Goal: Task Accomplishment & Management: Complete application form

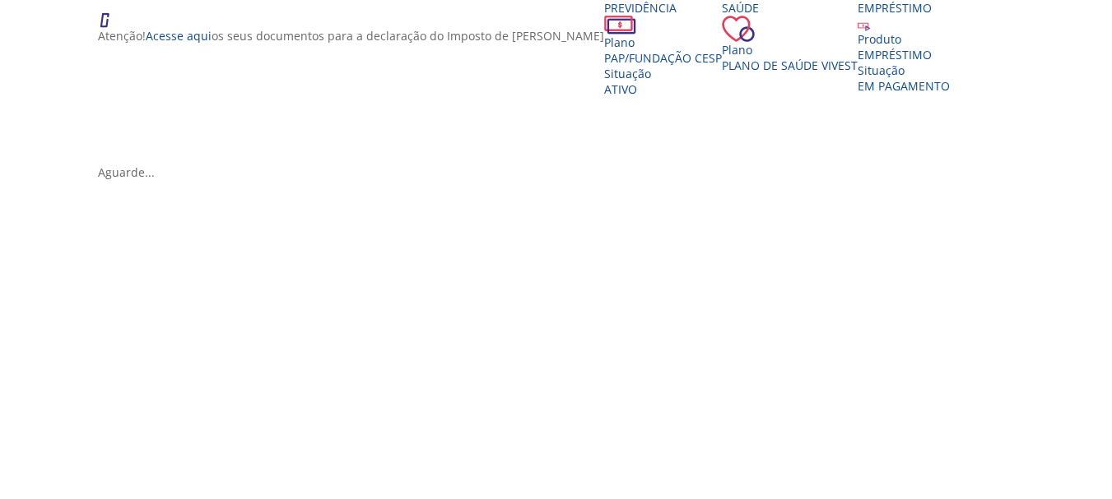
scroll to position [411, 0]
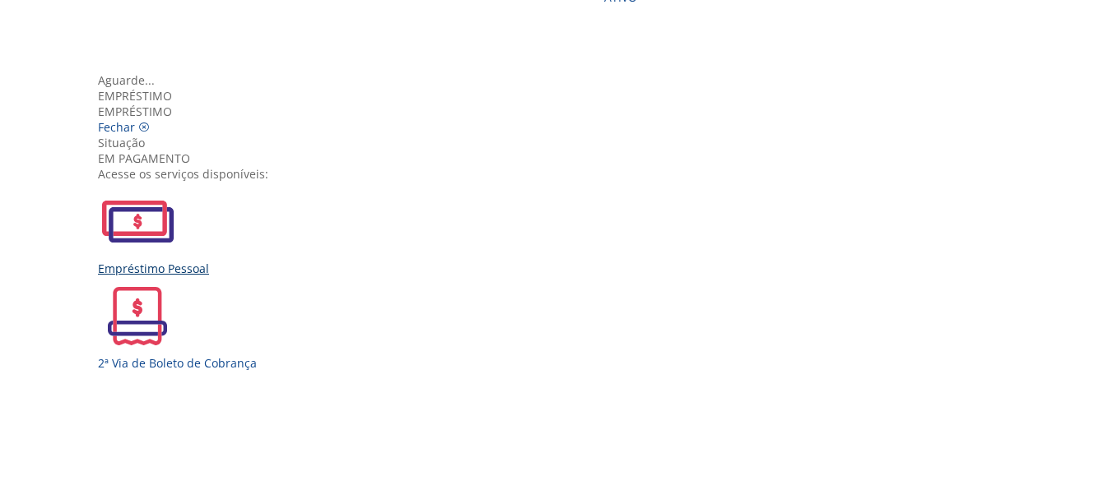
click at [177, 253] on img "Vivest" at bounding box center [137, 221] width 79 height 79
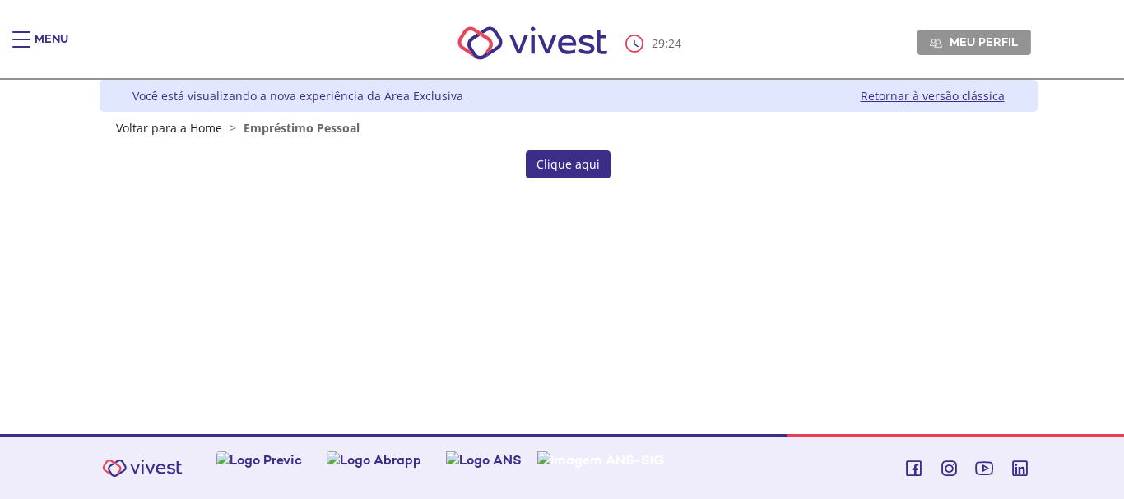
click at [562, 165] on link "Clique aqui" at bounding box center [568, 165] width 85 height 28
click at [23, 30] on nav "29 : 28 Meu perfil Alterar Senha Sair" at bounding box center [562, 44] width 1124 height 72
click at [26, 39] on span "Main header" at bounding box center [21, 40] width 18 height 2
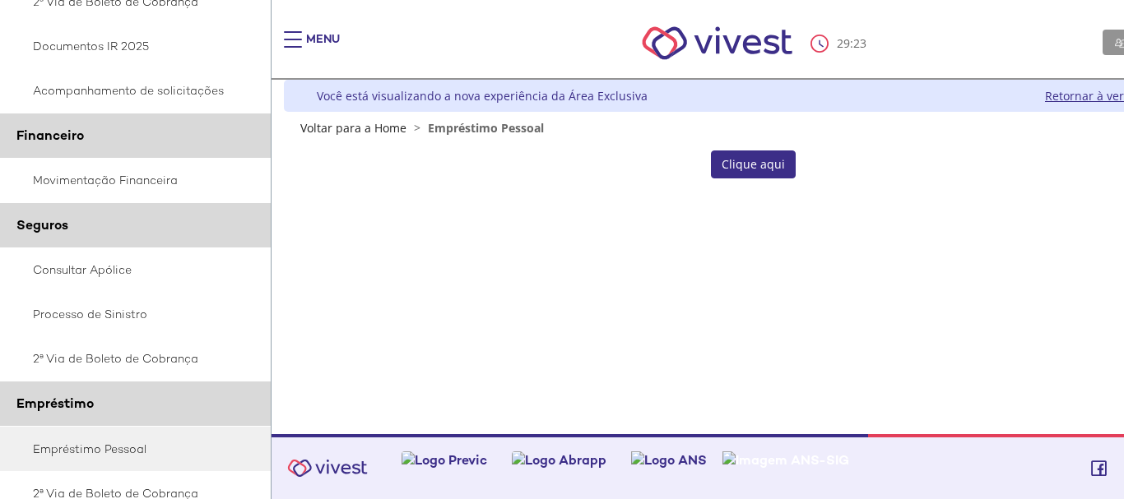
scroll to position [429, 0]
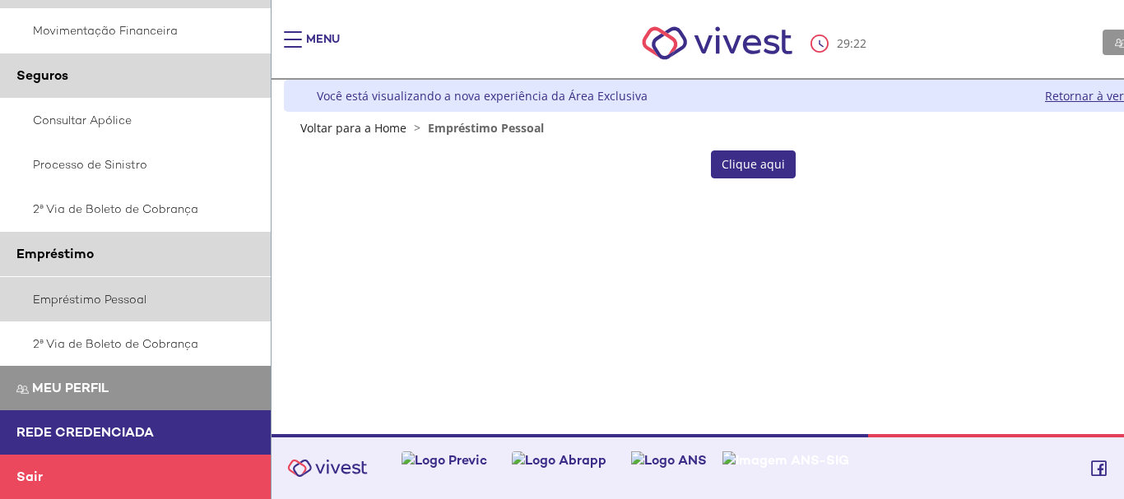
click at [125, 301] on link "Empréstimo Pessoal" at bounding box center [136, 299] width 272 height 44
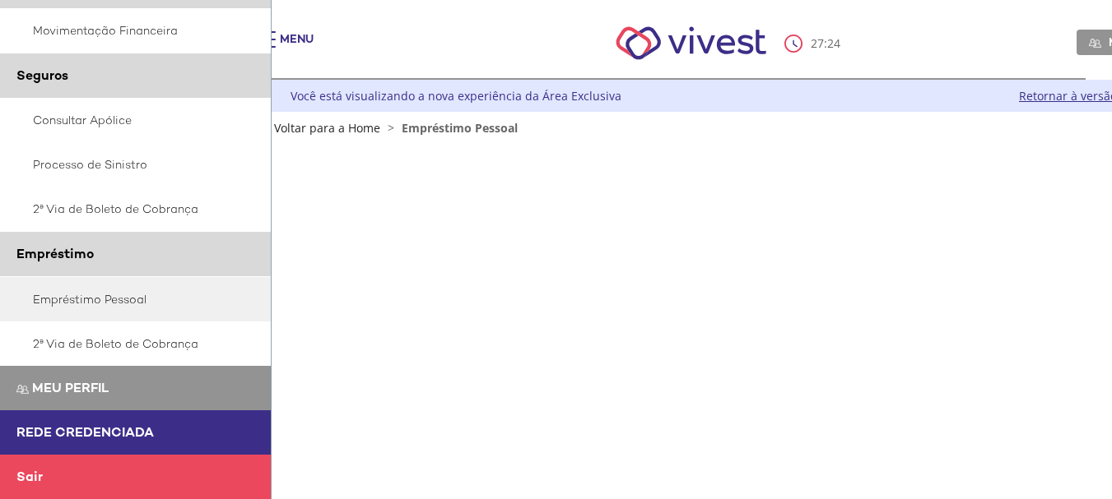
scroll to position [429, 0]
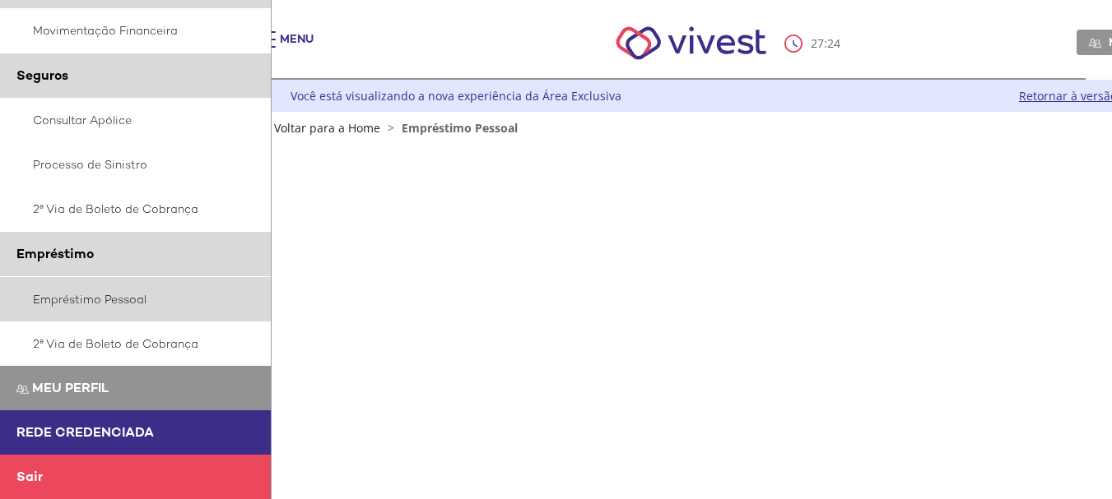
click at [90, 300] on link "Empréstimo Pessoal" at bounding box center [136, 299] width 272 height 44
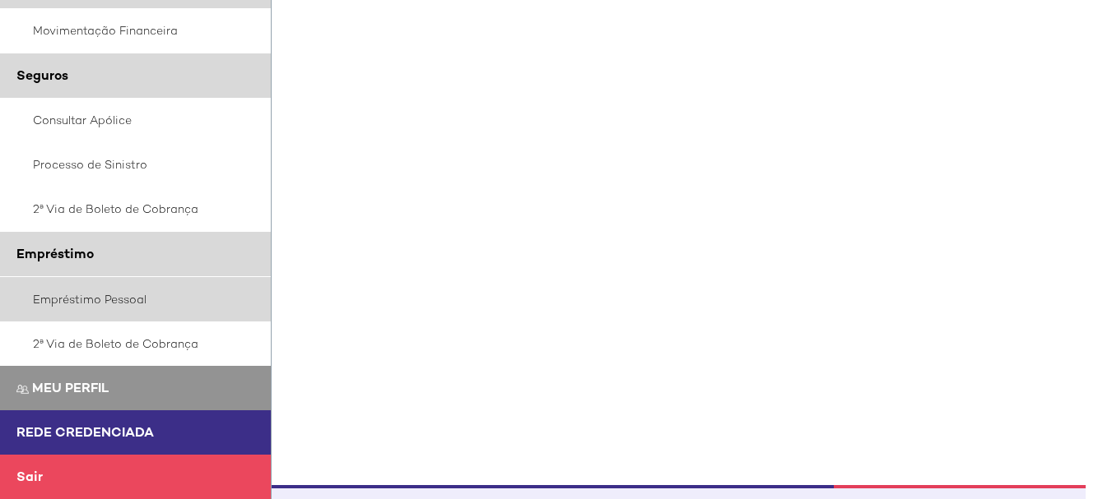
scroll to position [765, 26]
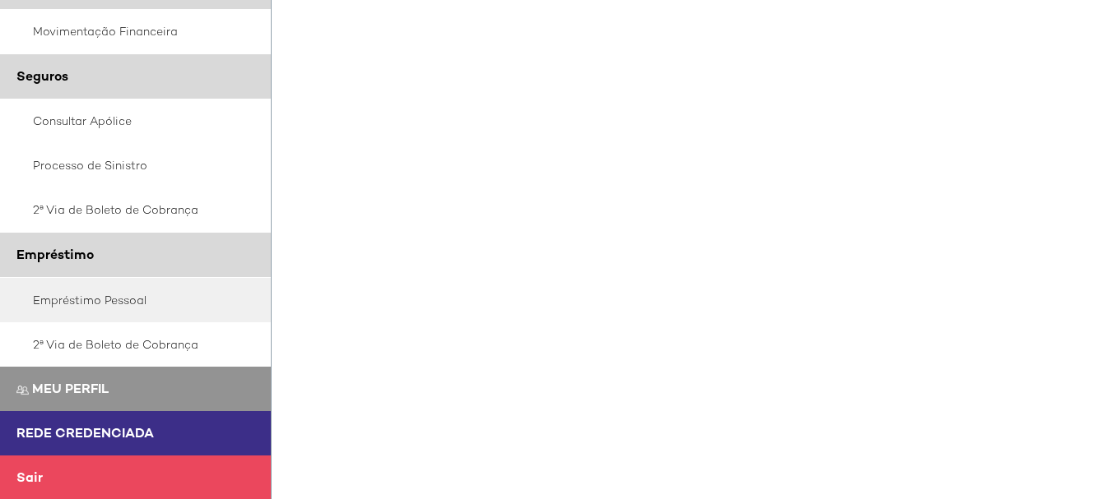
scroll to position [429, 0]
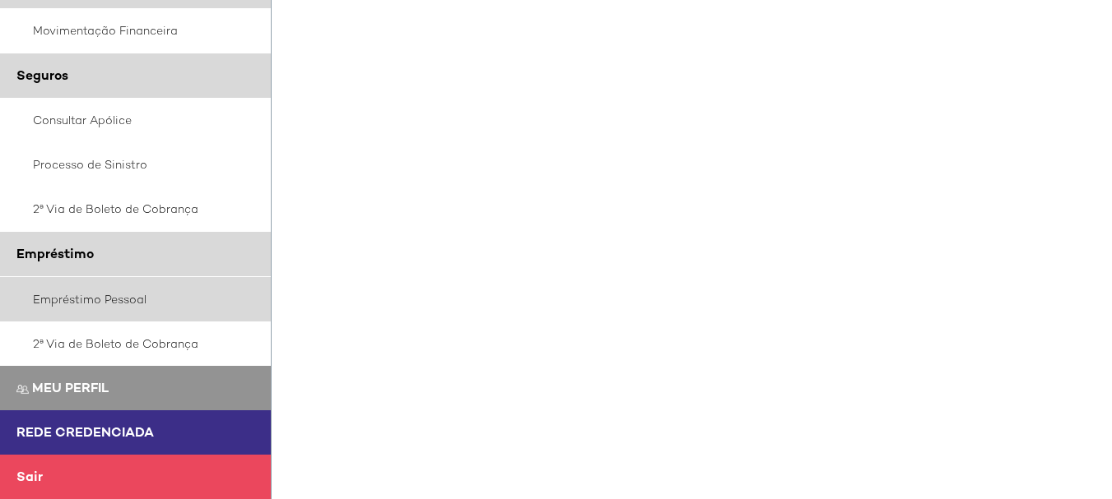
click at [126, 295] on link "Empréstimo Pessoal" at bounding box center [136, 299] width 272 height 44
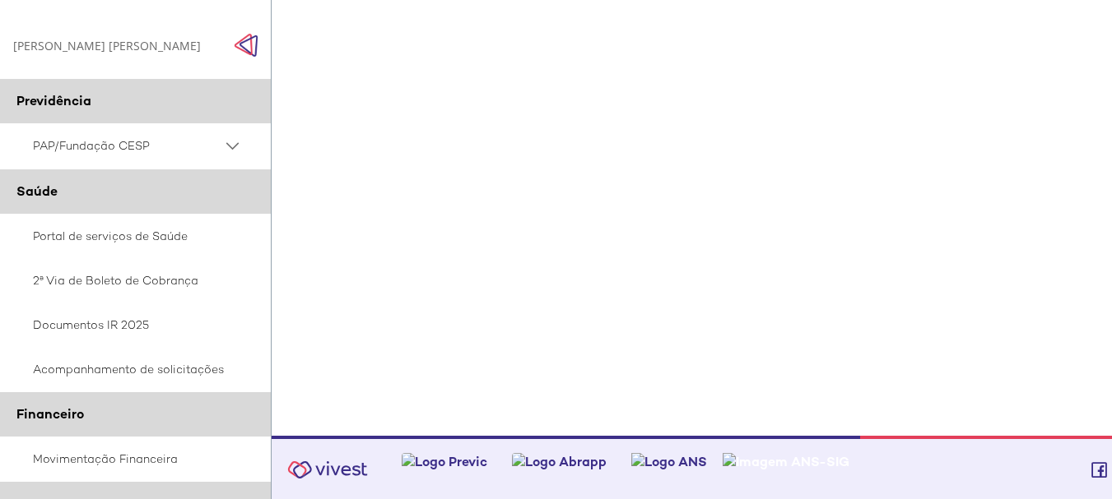
scroll to position [558, 0]
